Goal: Check status: Check status

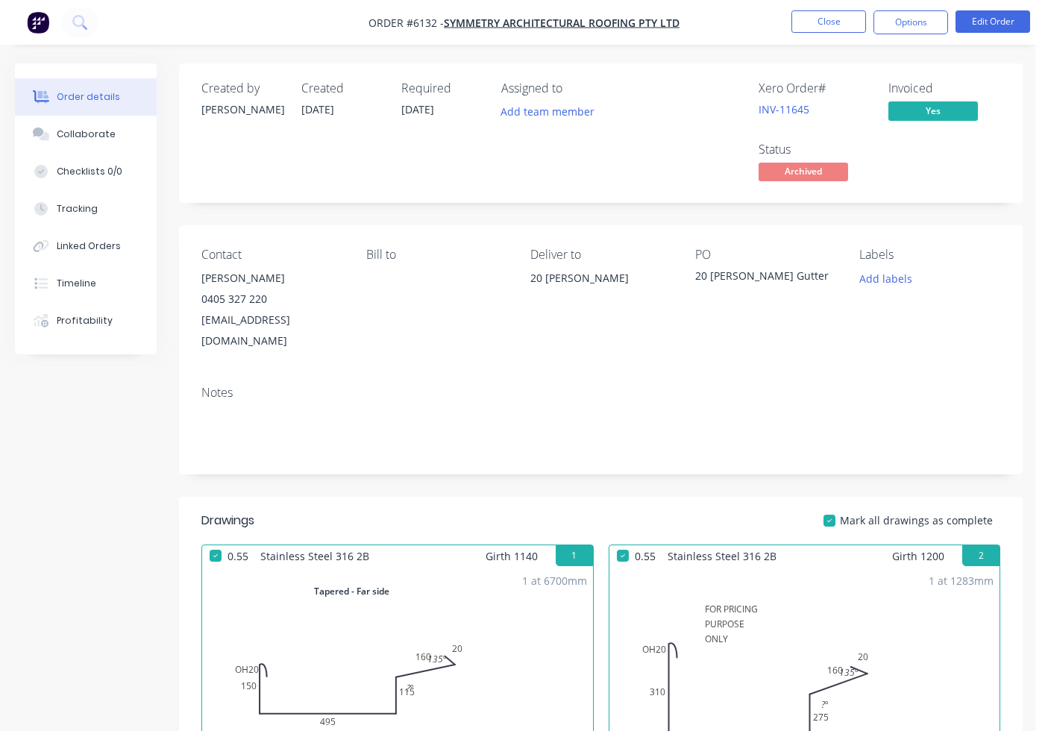
click at [826, 28] on button "Close" at bounding box center [828, 21] width 75 height 22
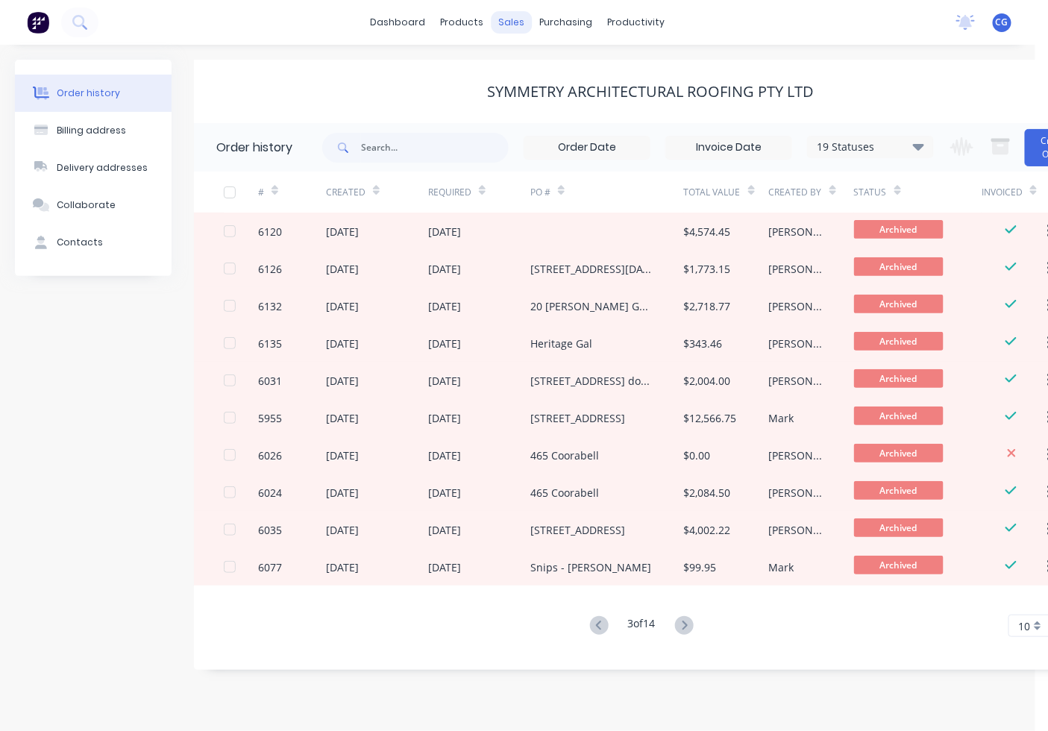
click at [513, 22] on div "sales" at bounding box center [512, 22] width 41 height 22
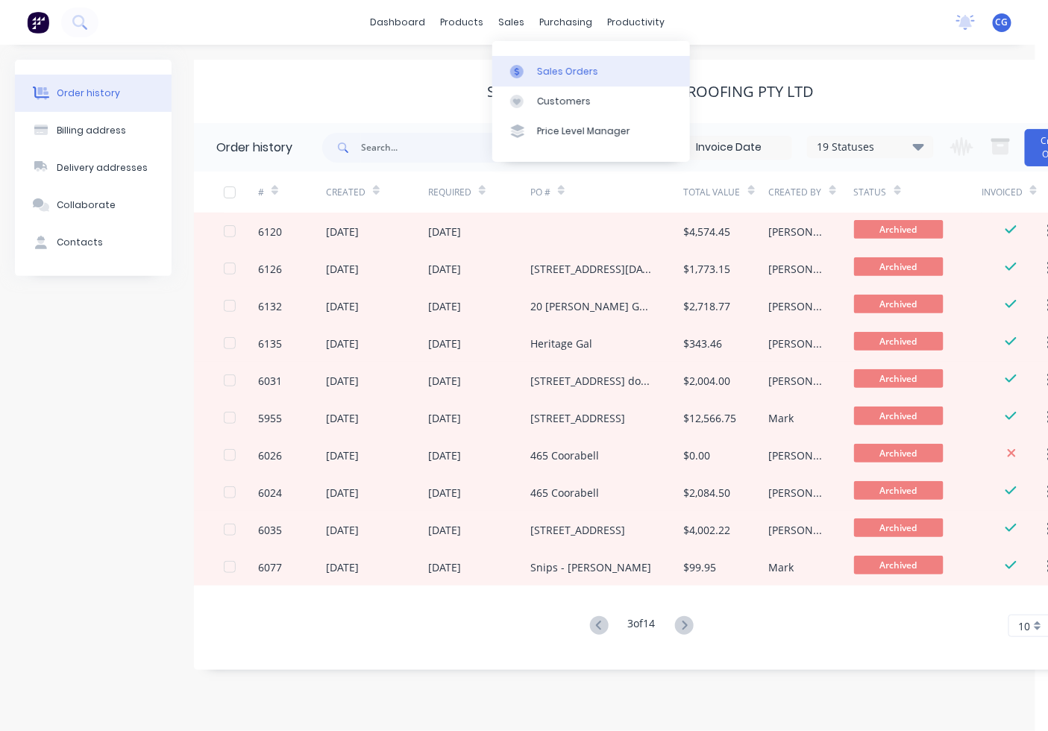
click at [541, 65] on div "Sales Orders" at bounding box center [567, 71] width 61 height 13
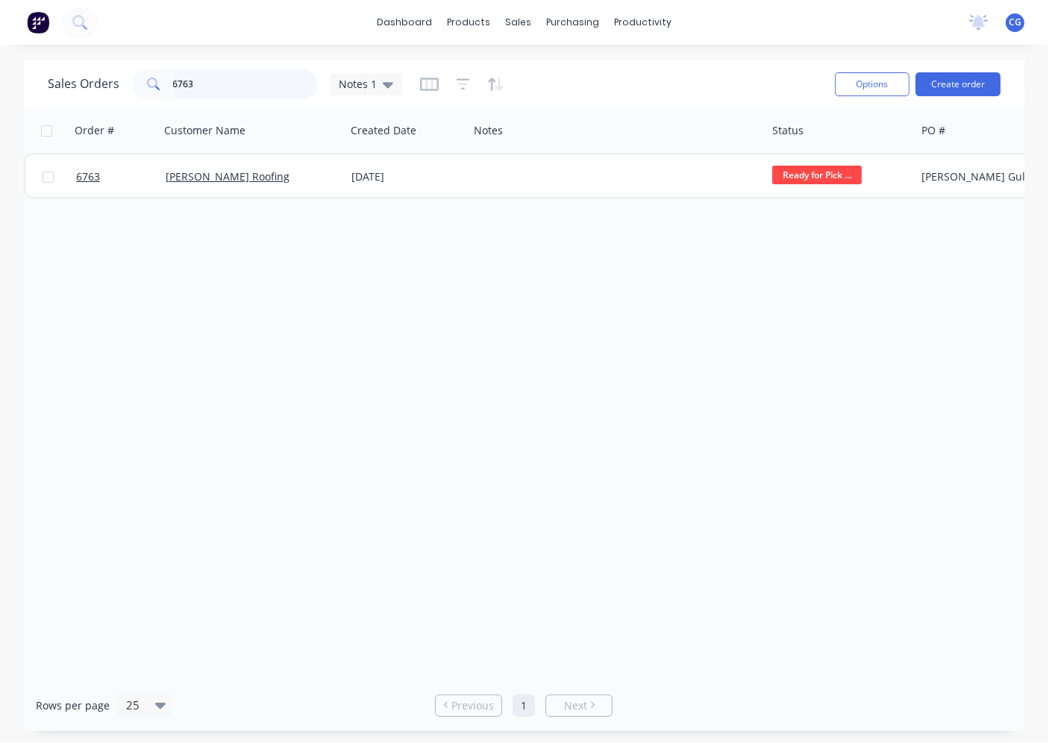
click at [224, 88] on input "6763" at bounding box center [245, 84] width 145 height 30
type input "6"
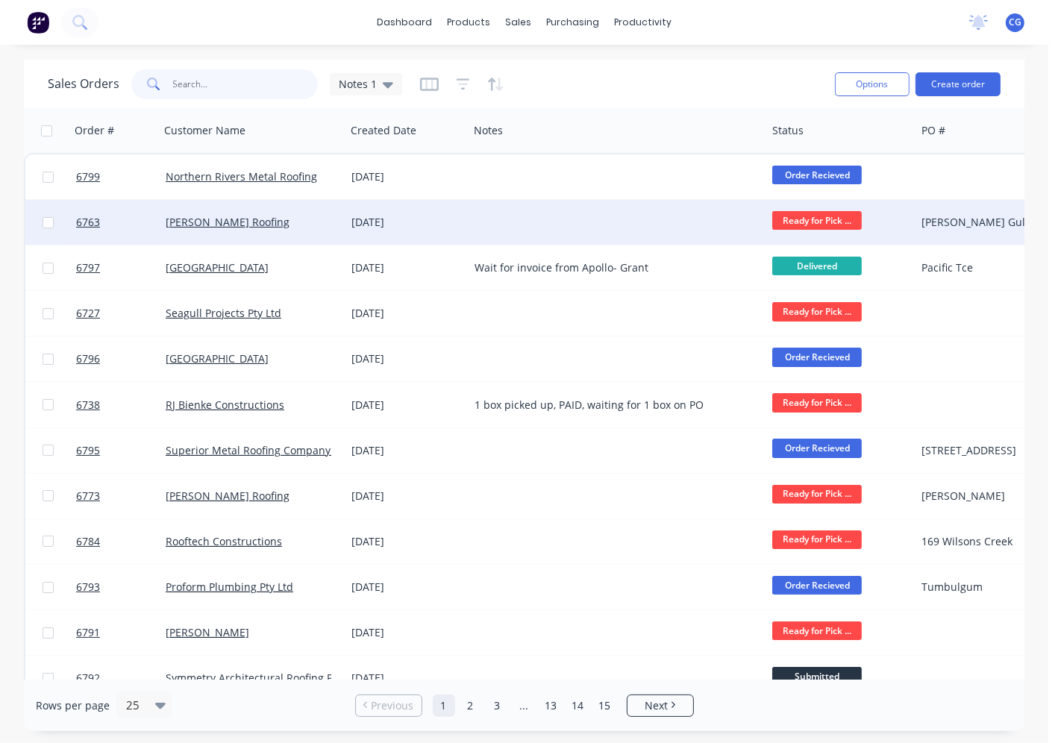
click at [203, 81] on input "text" at bounding box center [245, 84] width 145 height 30
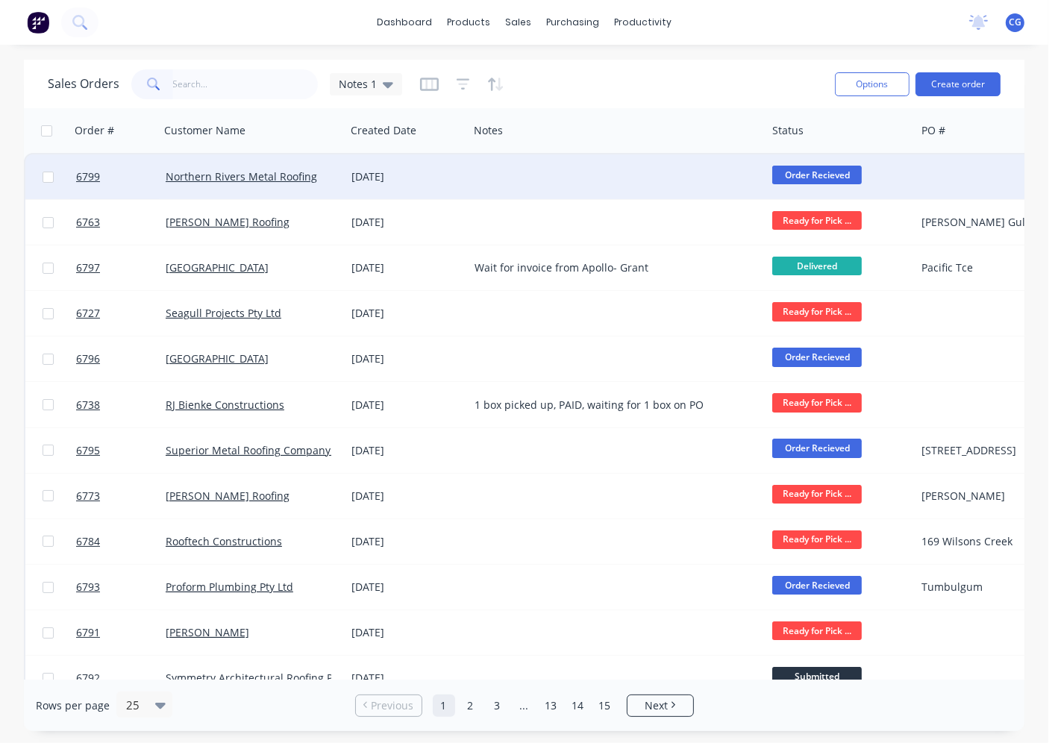
click at [427, 181] on div "[DATE]" at bounding box center [406, 176] width 111 height 15
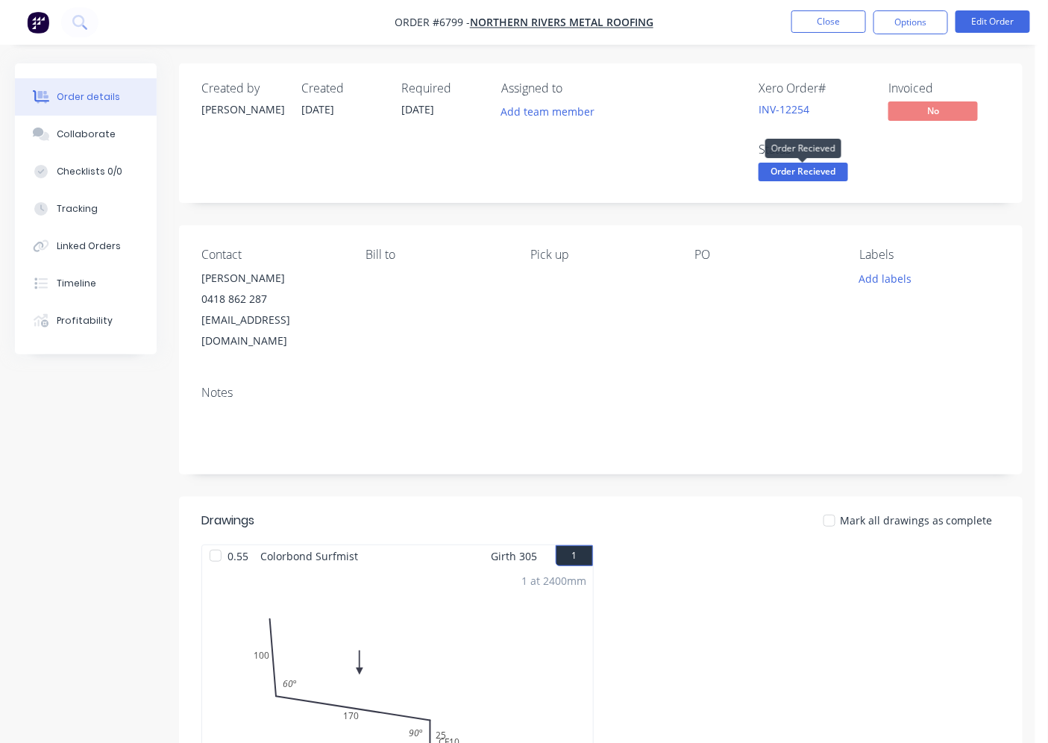
click at [821, 167] on span "Order Recieved" at bounding box center [804, 172] width 90 height 19
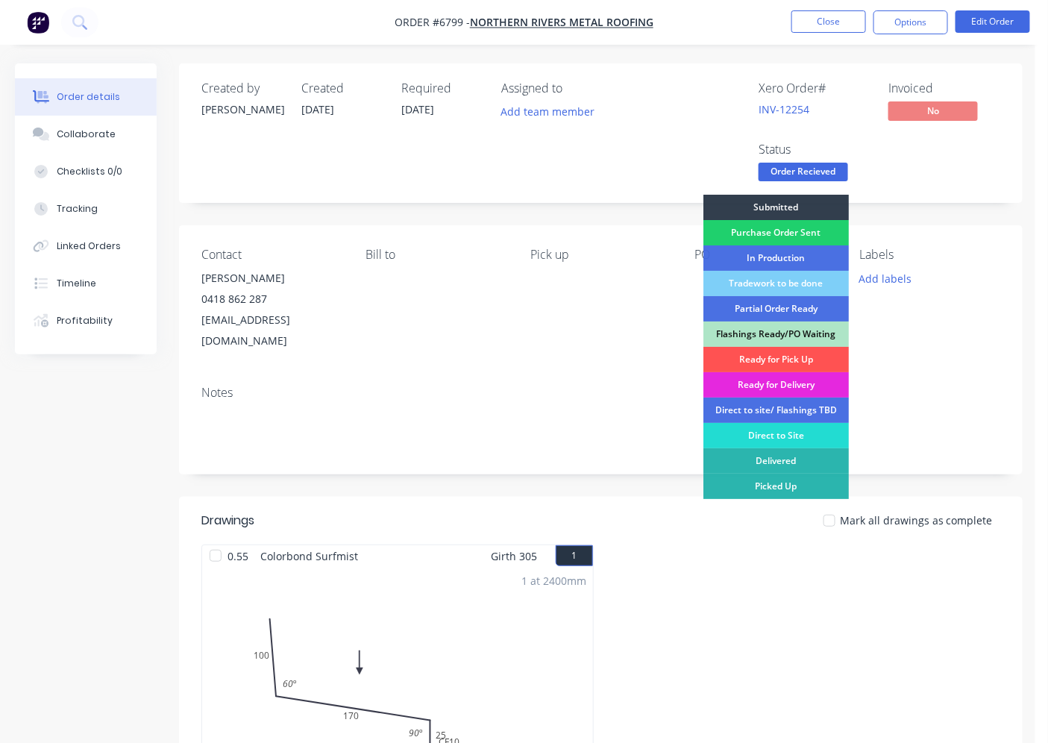
click at [801, 360] on div "Ready for Pick Up" at bounding box center [775, 359] width 145 height 25
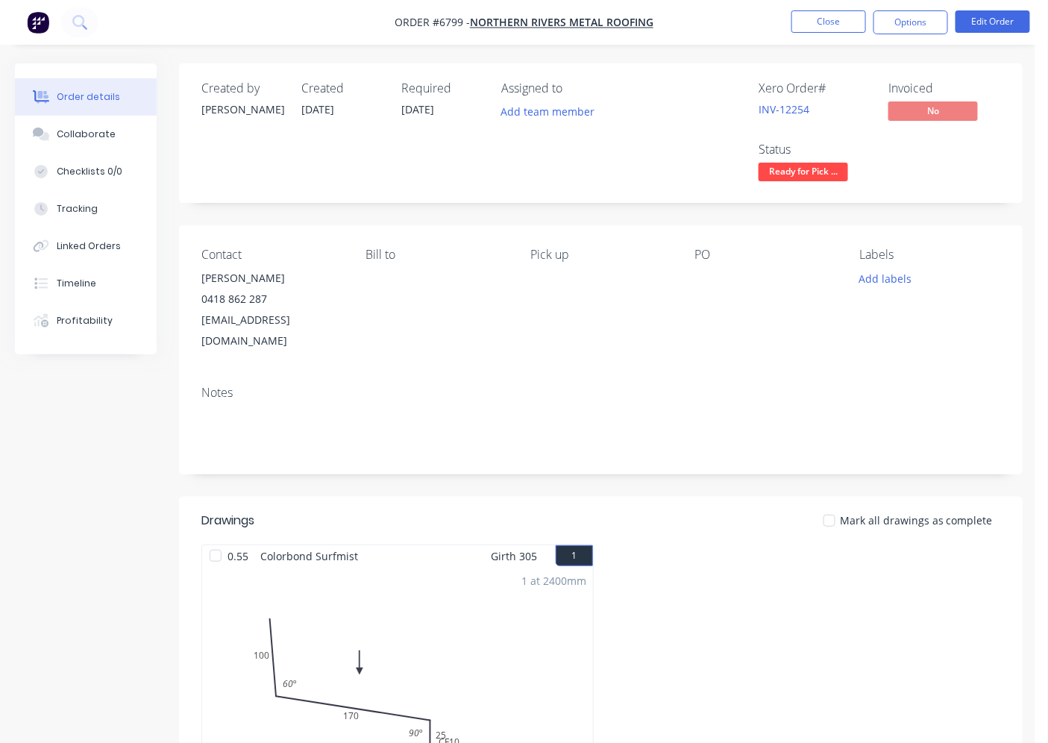
click at [838, 506] on div at bounding box center [830, 521] width 30 height 30
click at [822, 27] on button "Close" at bounding box center [828, 21] width 75 height 22
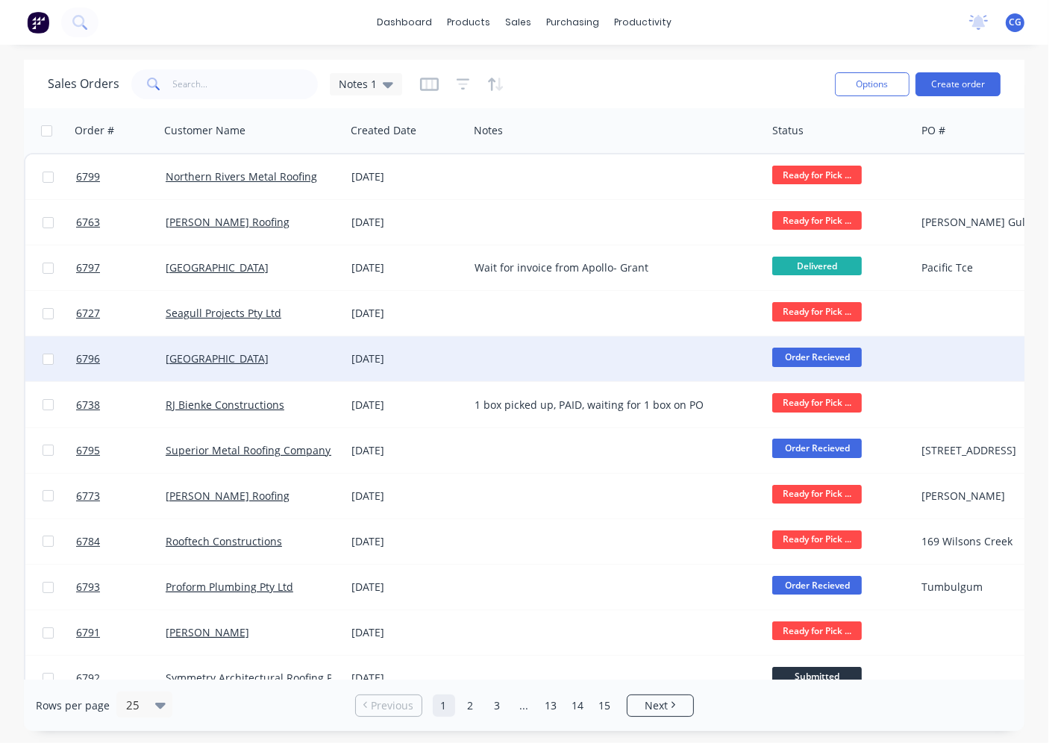
click at [321, 358] on div "[GEOGRAPHIC_DATA]" at bounding box center [249, 358] width 166 height 15
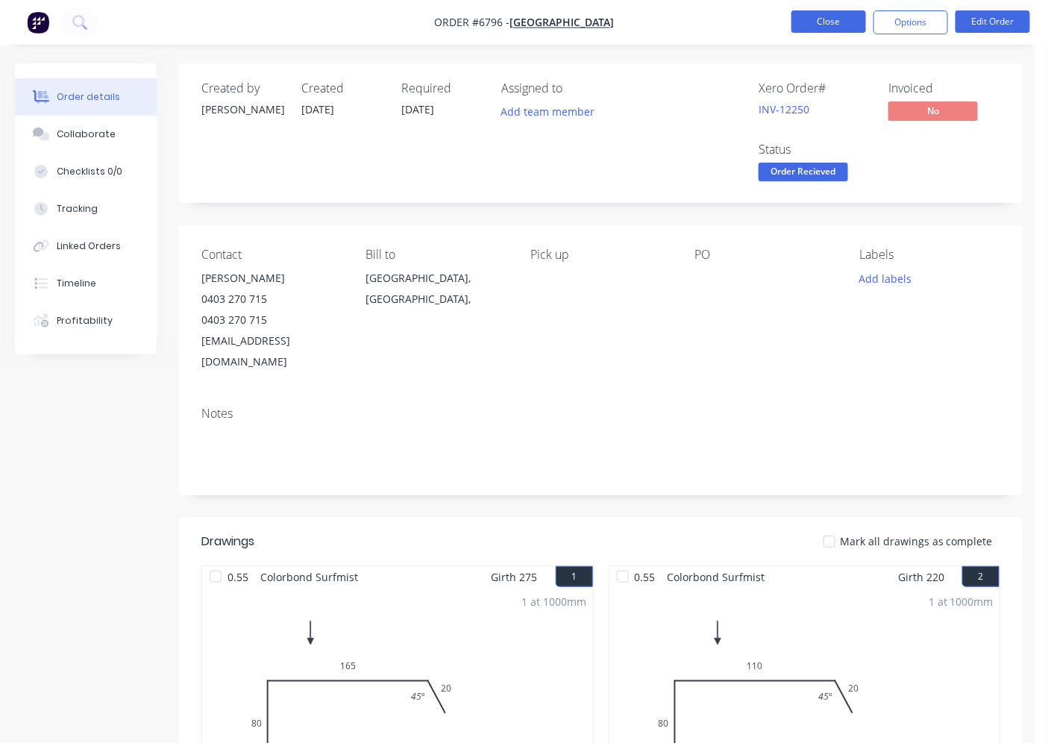
click at [803, 22] on button "Close" at bounding box center [828, 21] width 75 height 22
